Goal: Check status: Check status

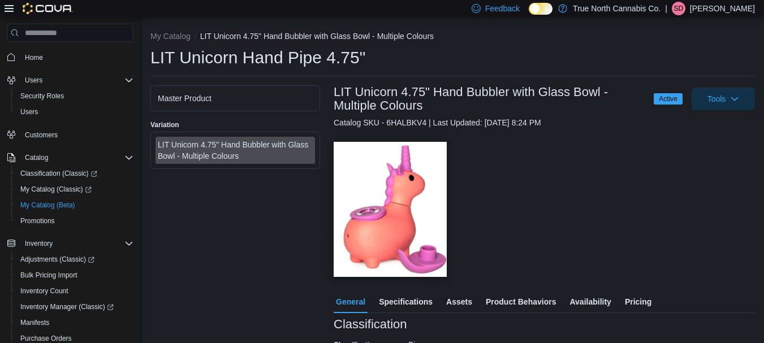
click at [580, 297] on span "Availability" at bounding box center [589, 302] width 41 height 23
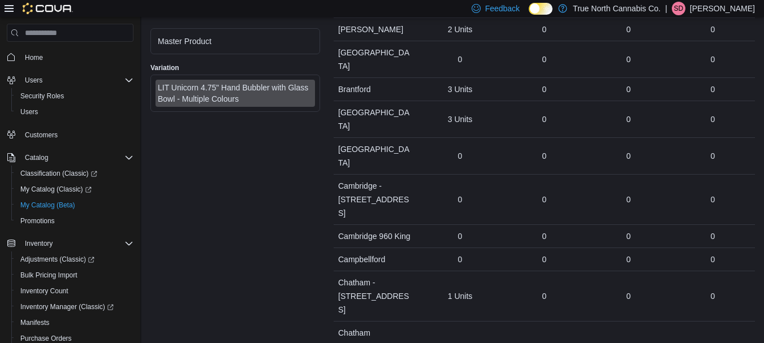
scroll to position [518, 0]
